Goal: Transaction & Acquisition: Purchase product/service

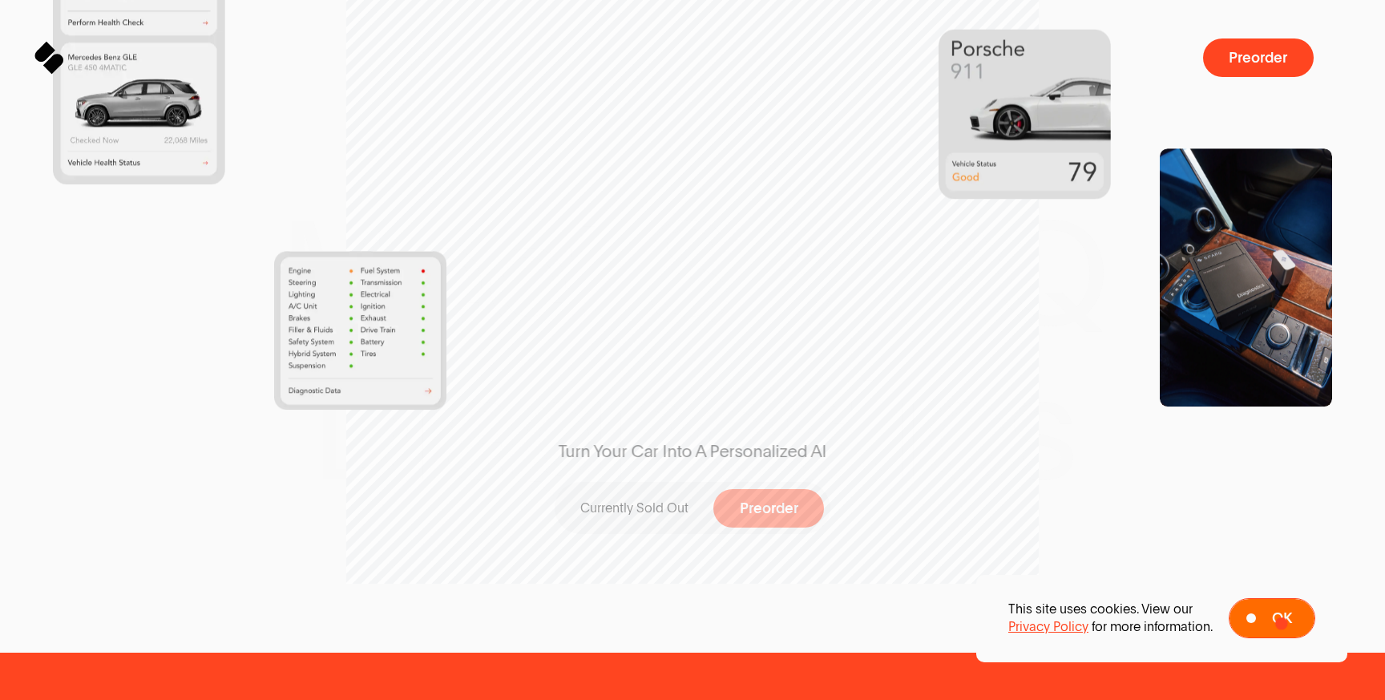
click at [1272, 616] on span "Ok" at bounding box center [1282, 618] width 20 height 15
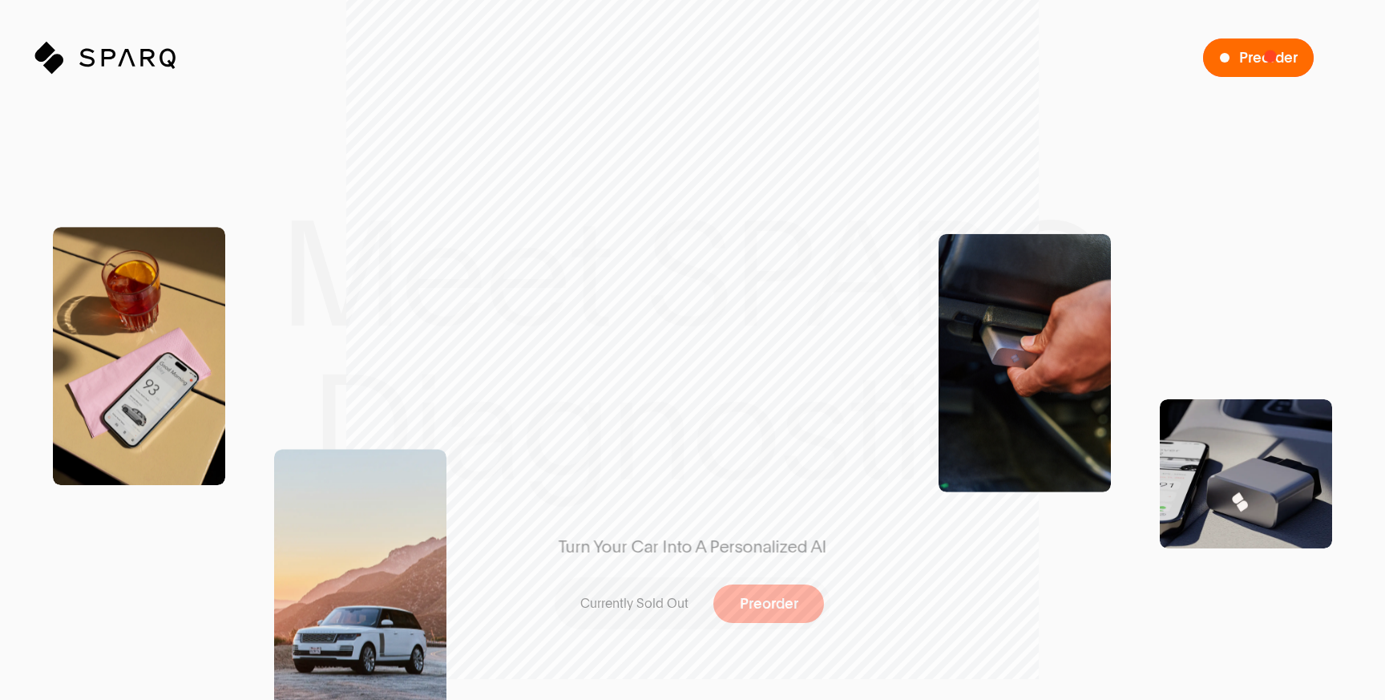
click at [1271, 55] on span "Preorder" at bounding box center [1268, 58] width 59 height 15
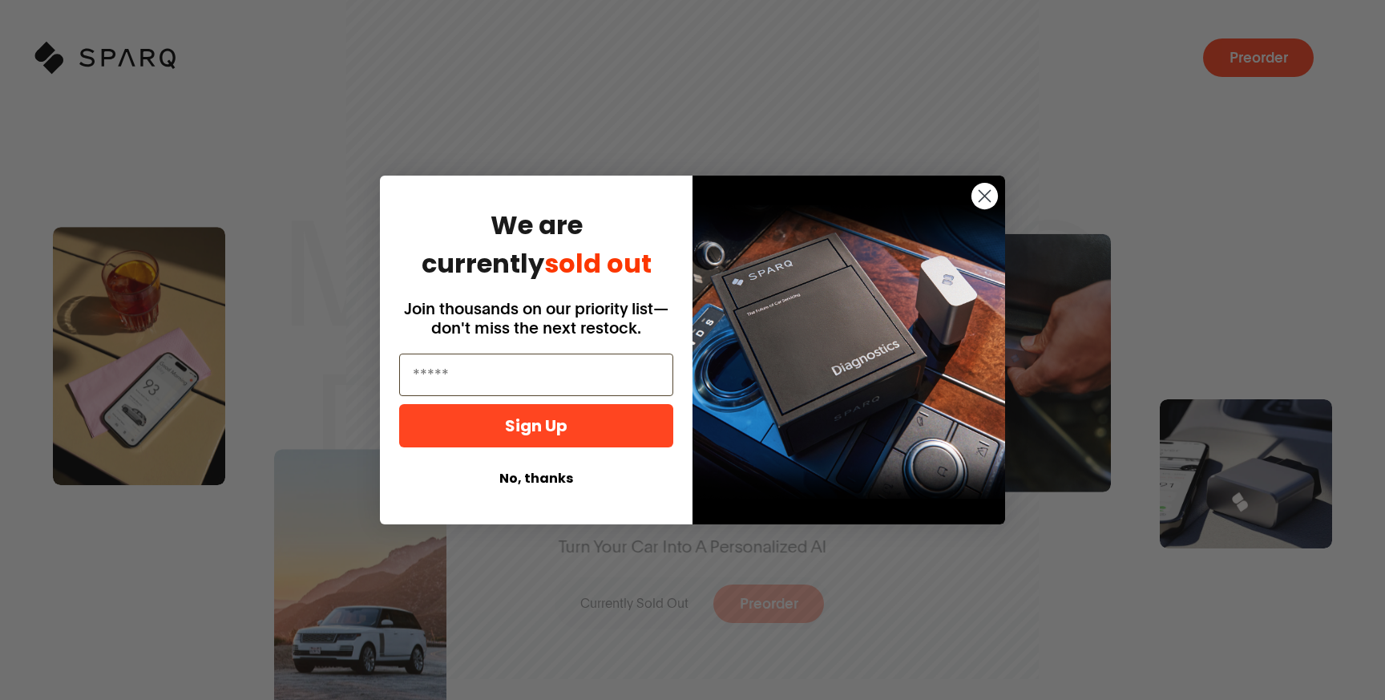
click at [988, 194] on circle "Close dialog" at bounding box center [985, 196] width 26 height 26
